Goal: Task Accomplishment & Management: Use online tool/utility

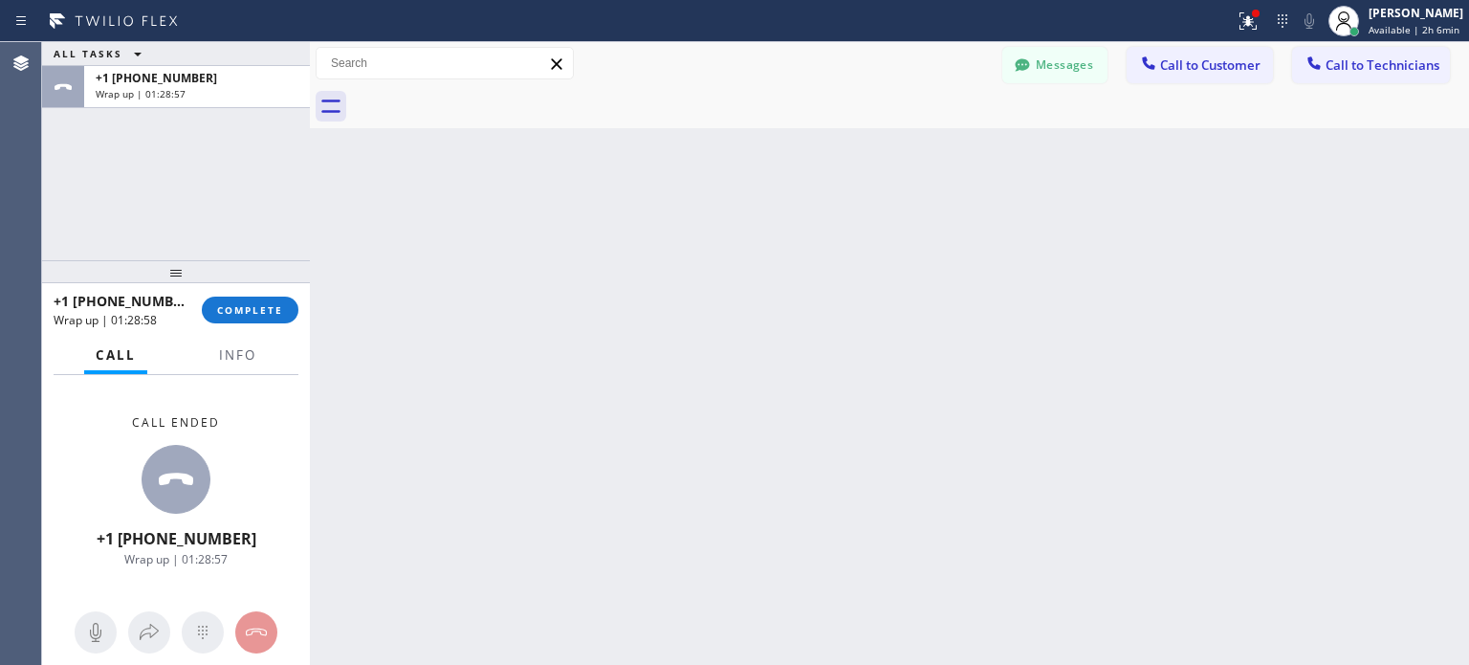
click at [261, 313] on span "COMPLETE" at bounding box center [250, 309] width 66 height 13
click at [1278, 23] on icon at bounding box center [1282, 21] width 23 height 23
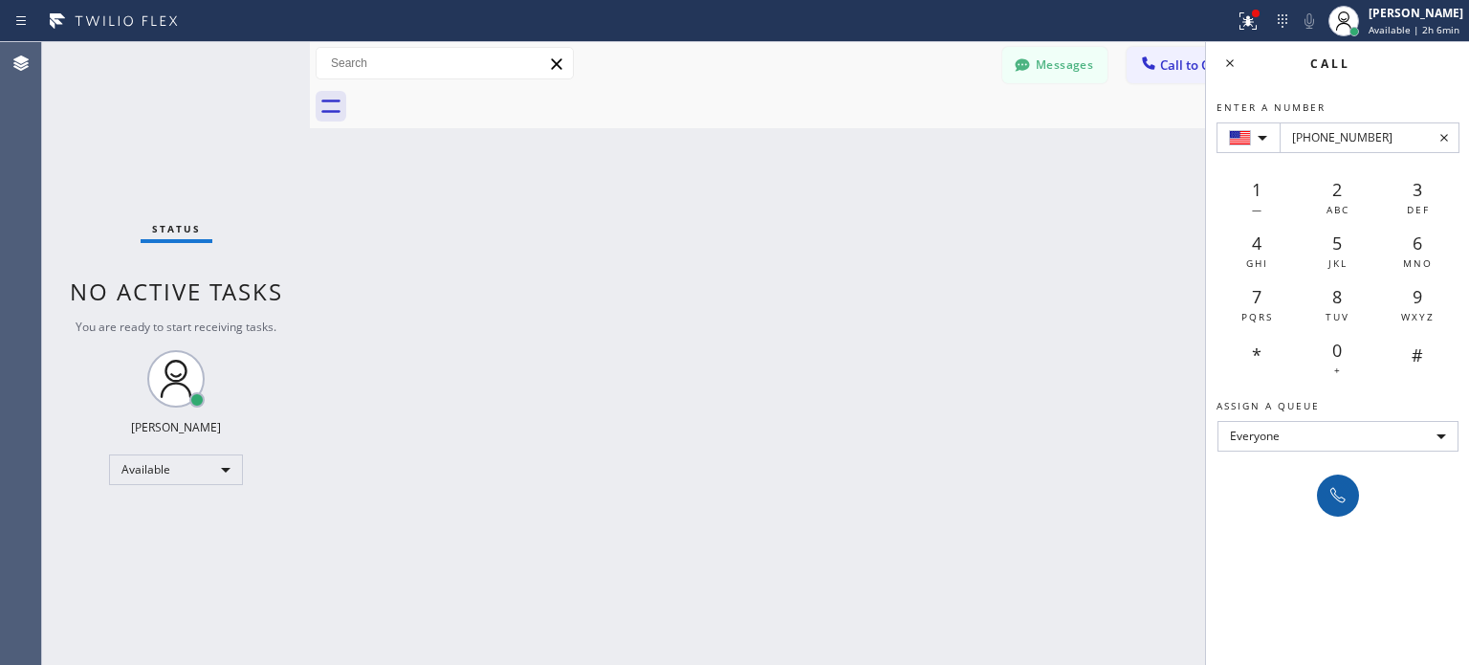
type input "[PHONE_NUMBER]"
click at [1333, 490] on icon at bounding box center [1338, 495] width 23 height 23
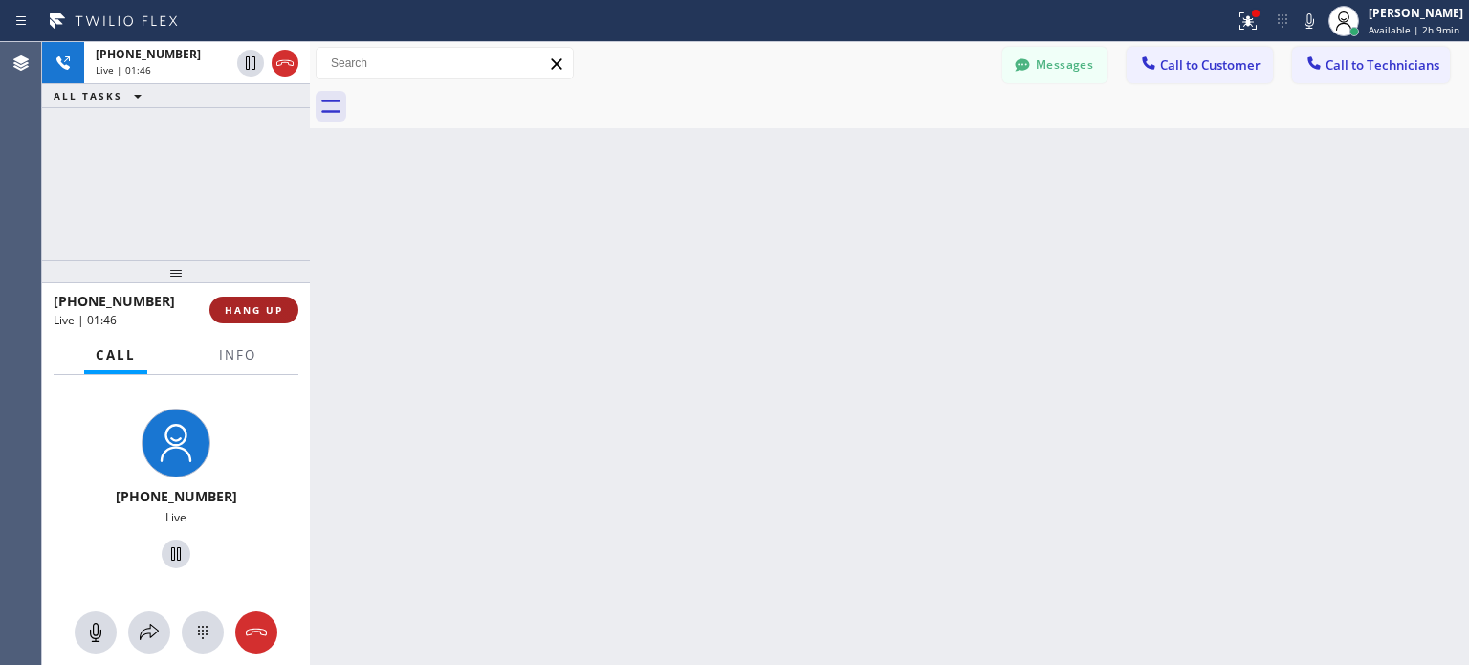
drag, startPoint x: 276, startPoint y: 312, endPoint x: 266, endPoint y: 317, distance: 10.7
click at [274, 313] on span "HANG UP" at bounding box center [254, 309] width 58 height 13
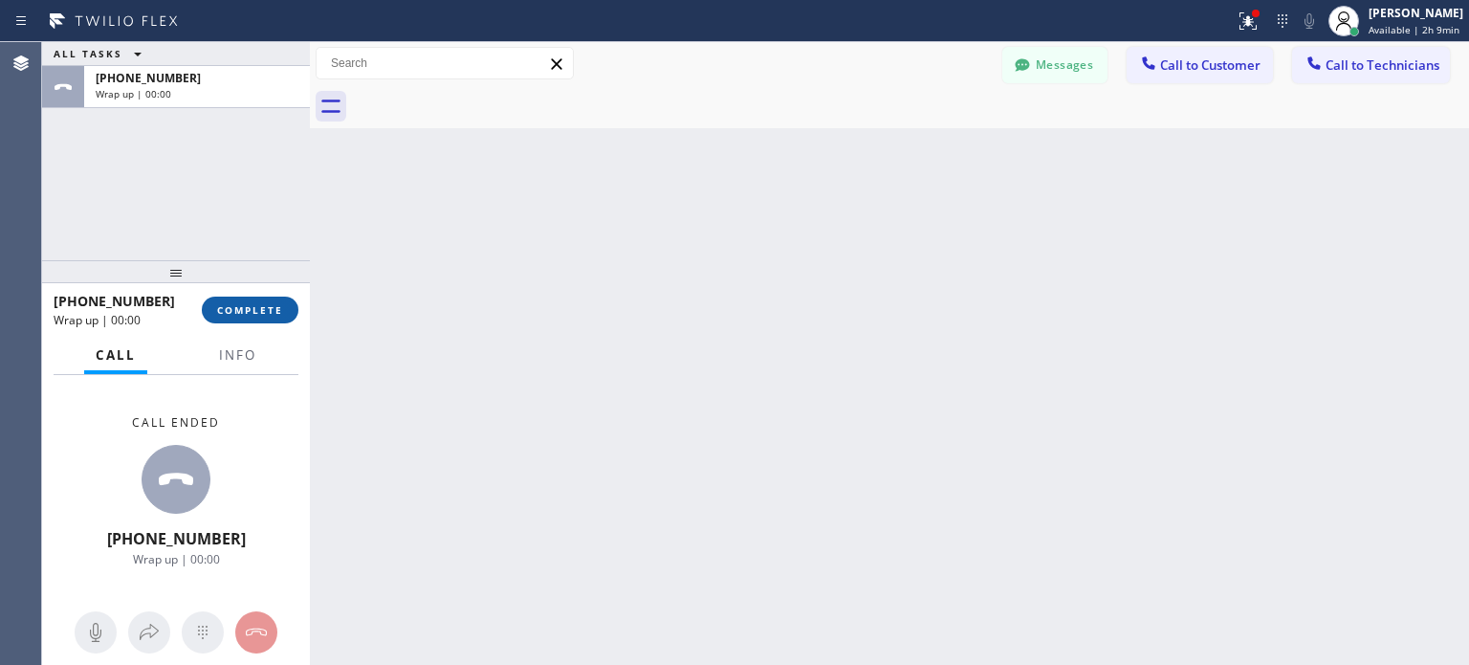
click at [248, 313] on span "COMPLETE" at bounding box center [250, 309] width 66 height 13
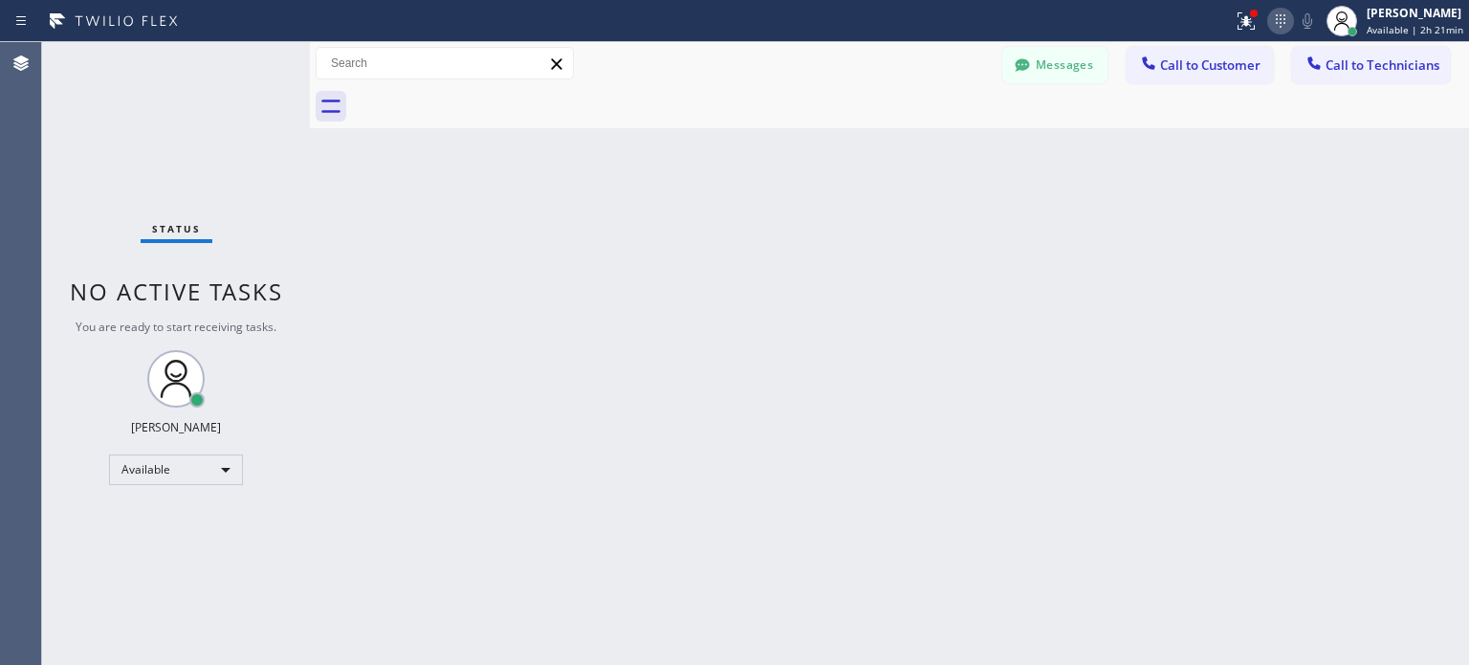
click at [1270, 23] on icon at bounding box center [1281, 21] width 23 height 23
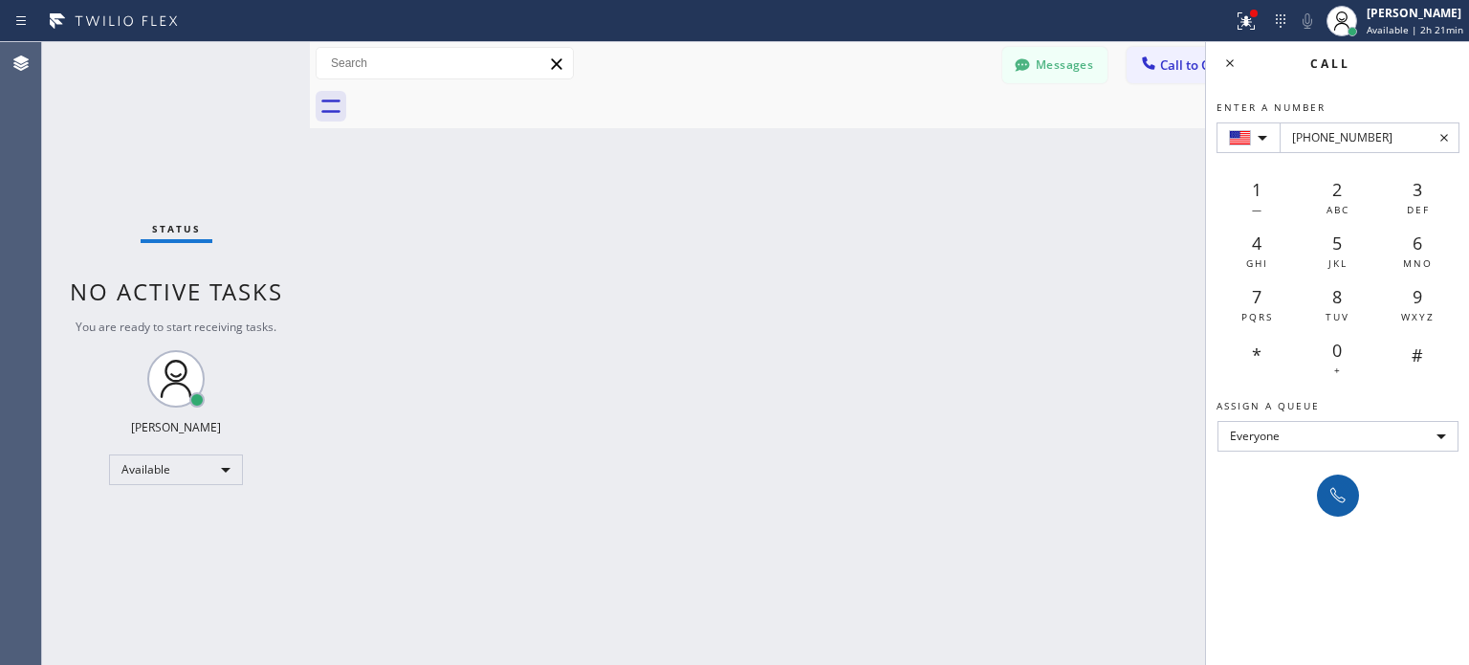
type input "[PHONE_NUMBER]"
click at [1336, 485] on icon at bounding box center [1338, 495] width 23 height 23
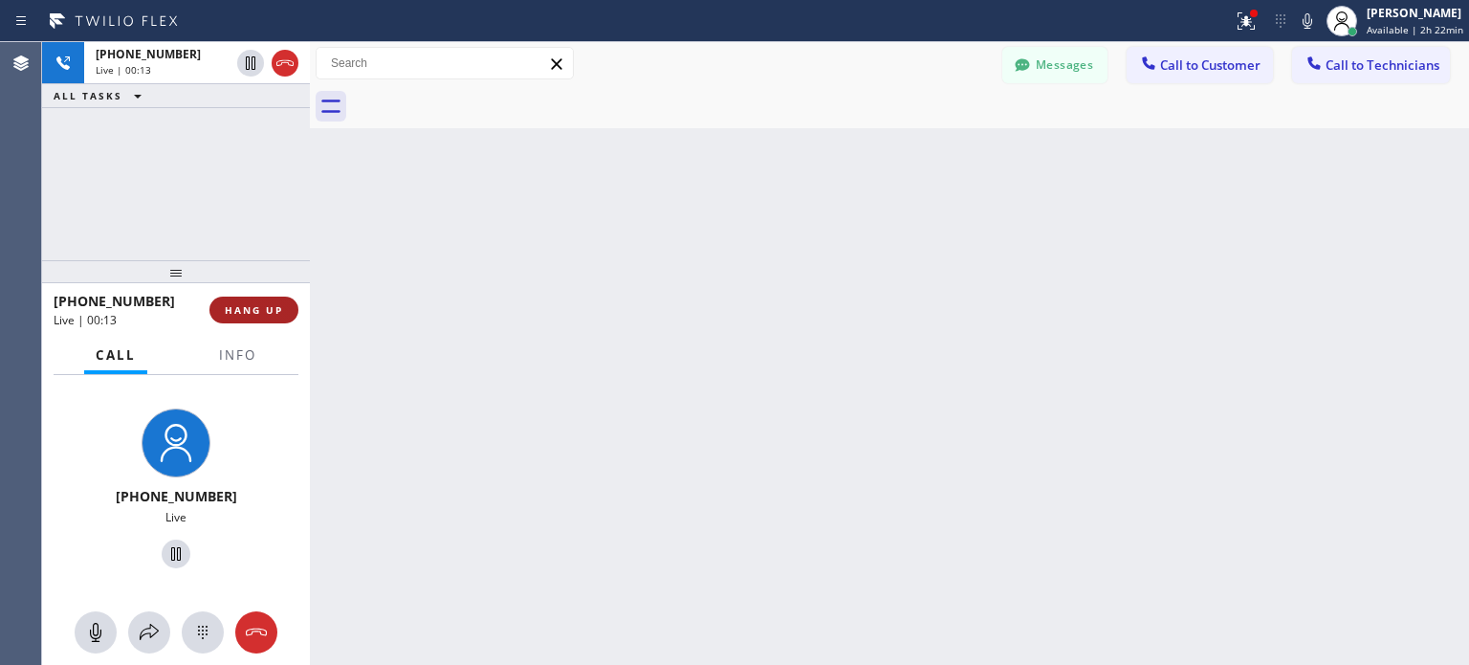
click at [273, 313] on span "HANG UP" at bounding box center [254, 309] width 58 height 13
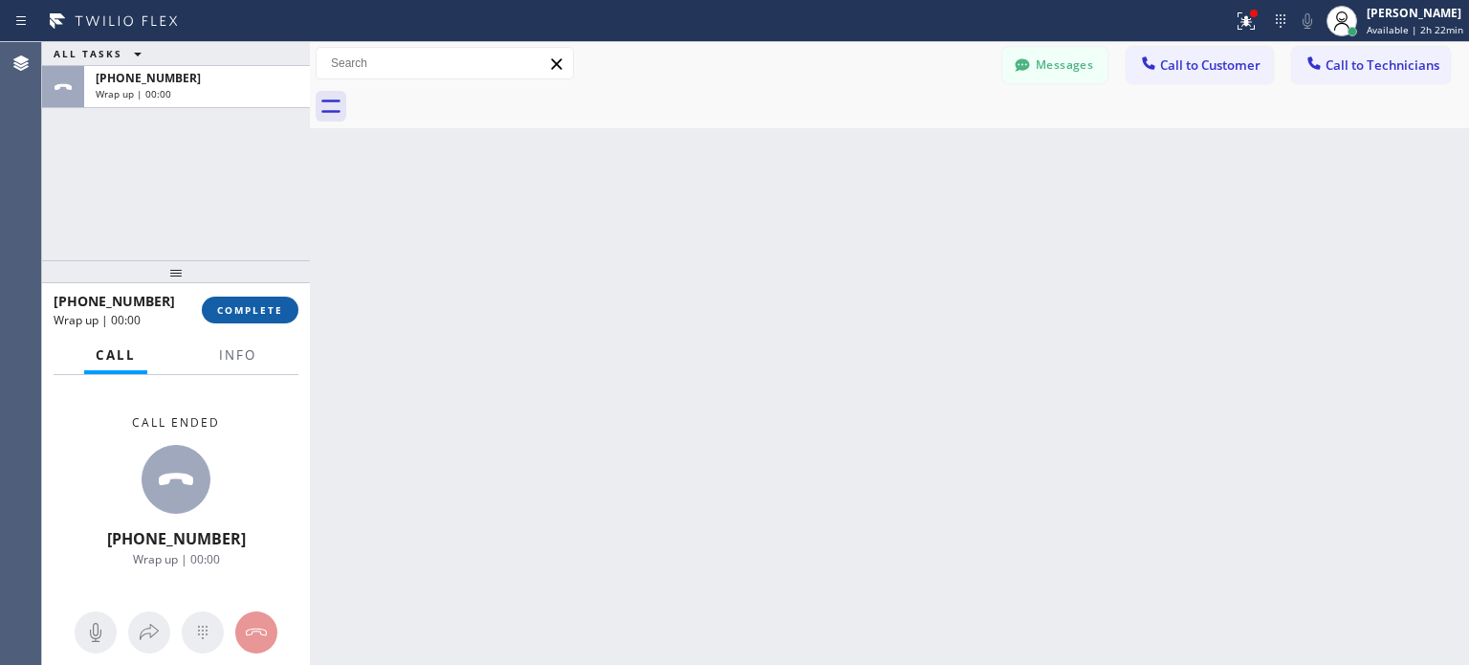
click at [265, 311] on span "COMPLETE" at bounding box center [250, 309] width 66 height 13
